Goal: Task Accomplishment & Management: Manage account settings

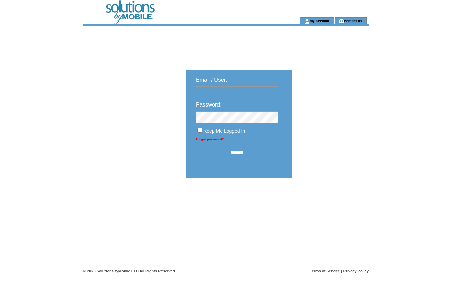
drag, startPoint x: 0, startPoint y: 0, endPoint x: 202, endPoint y: 89, distance: 221.2
click at [202, 89] on input "text" at bounding box center [237, 92] width 82 height 12
click at [221, 95] on input "text" at bounding box center [237, 92] width 82 height 12
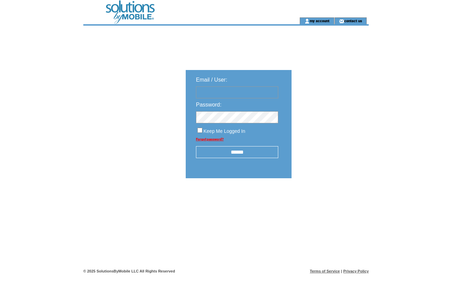
type input "*"
click at [314, 21] on link "my account" at bounding box center [320, 20] width 20 height 4
click at [270, 94] on input "text" at bounding box center [237, 92] width 82 height 12
click at [275, 94] on input "text" at bounding box center [237, 92] width 82 height 12
click at [247, 96] on input "text" at bounding box center [237, 92] width 82 height 12
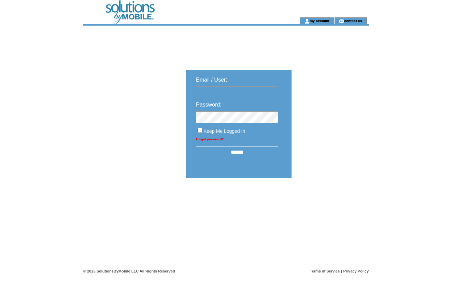
click at [141, 11] on td at bounding box center [180, 8] width 194 height 17
click at [272, 91] on input "text" at bounding box center [237, 92] width 82 height 12
click at [275, 92] on input "text" at bounding box center [237, 92] width 82 height 12
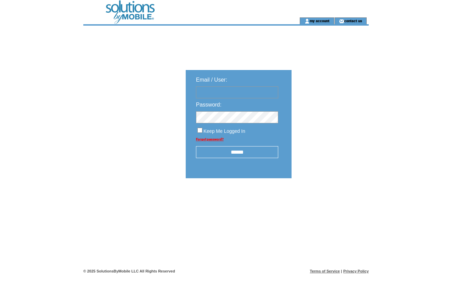
click at [276, 93] on input "text" at bounding box center [237, 92] width 82 height 12
click at [277, 93] on input "text" at bounding box center [237, 92] width 82 height 12
click at [242, 88] on input "text" at bounding box center [237, 92] width 82 height 12
type input "*"
